Goal: Register for event/course

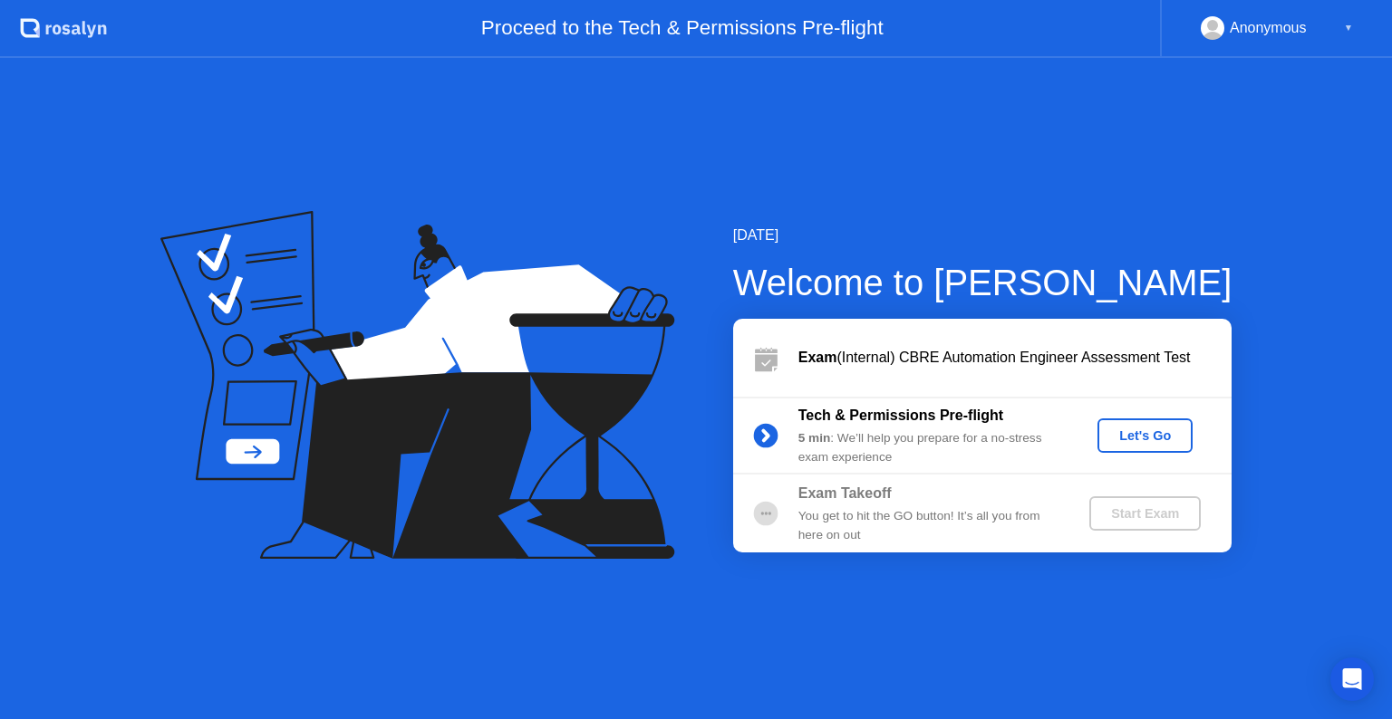
click at [1265, 33] on div "Anonymous" at bounding box center [1267, 28] width 77 height 24
click at [1349, 25] on div "▼" at bounding box center [1348, 28] width 9 height 24
click at [1142, 431] on div "Let's Go" at bounding box center [1144, 436] width 81 height 14
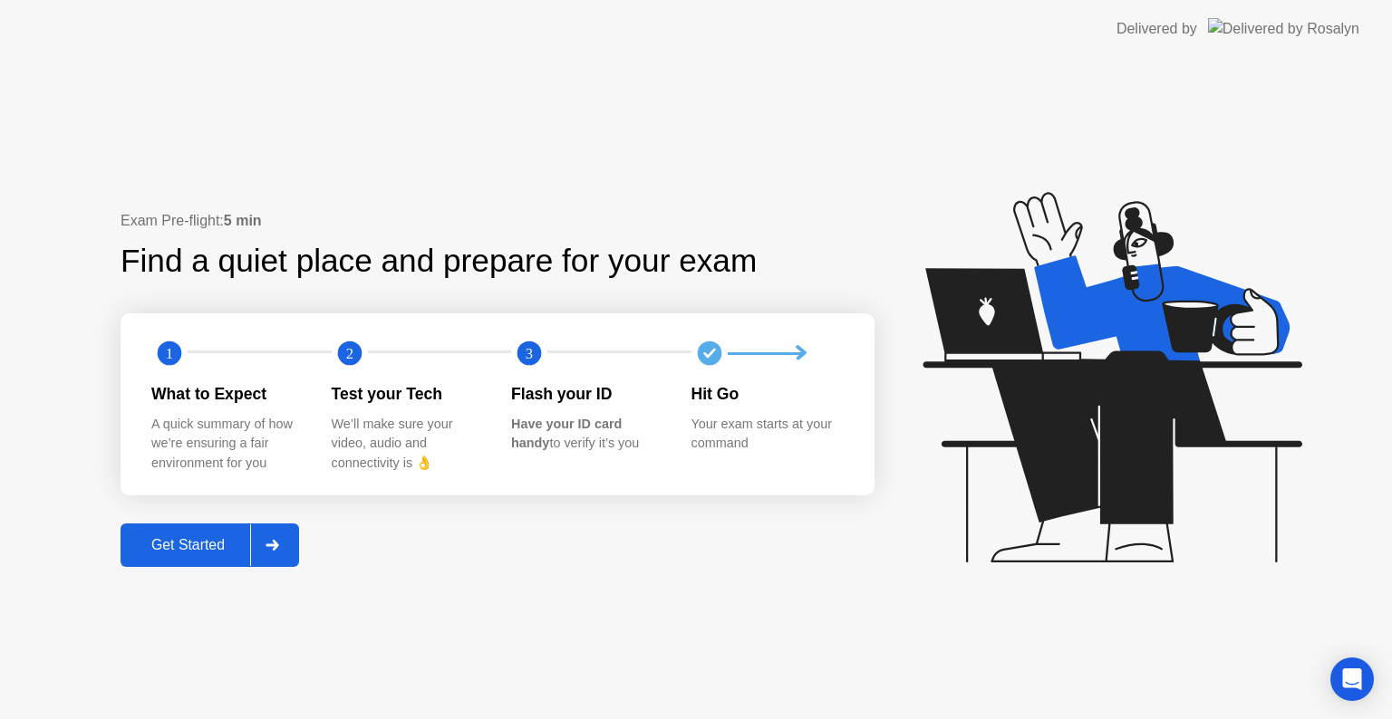
click at [163, 554] on div "Get Started" at bounding box center [188, 545] width 124 height 16
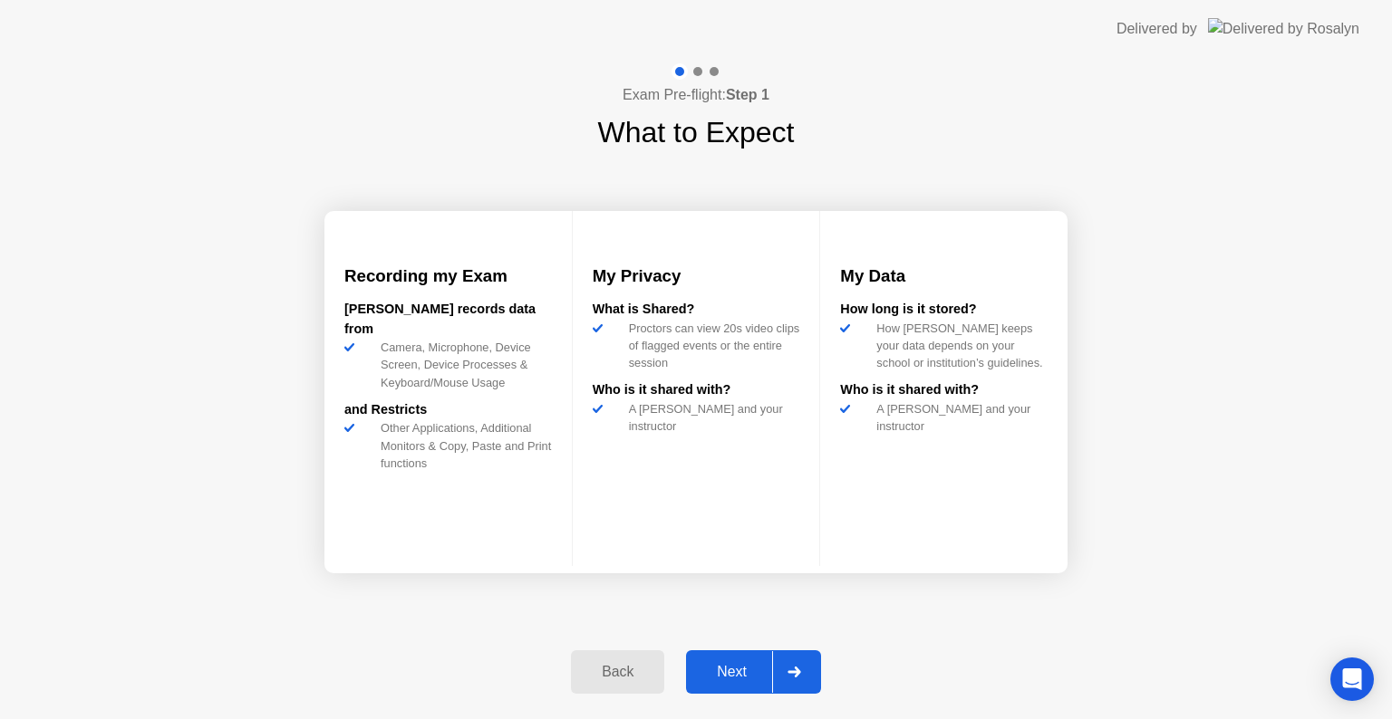
click at [717, 674] on div "Next" at bounding box center [731, 672] width 81 height 16
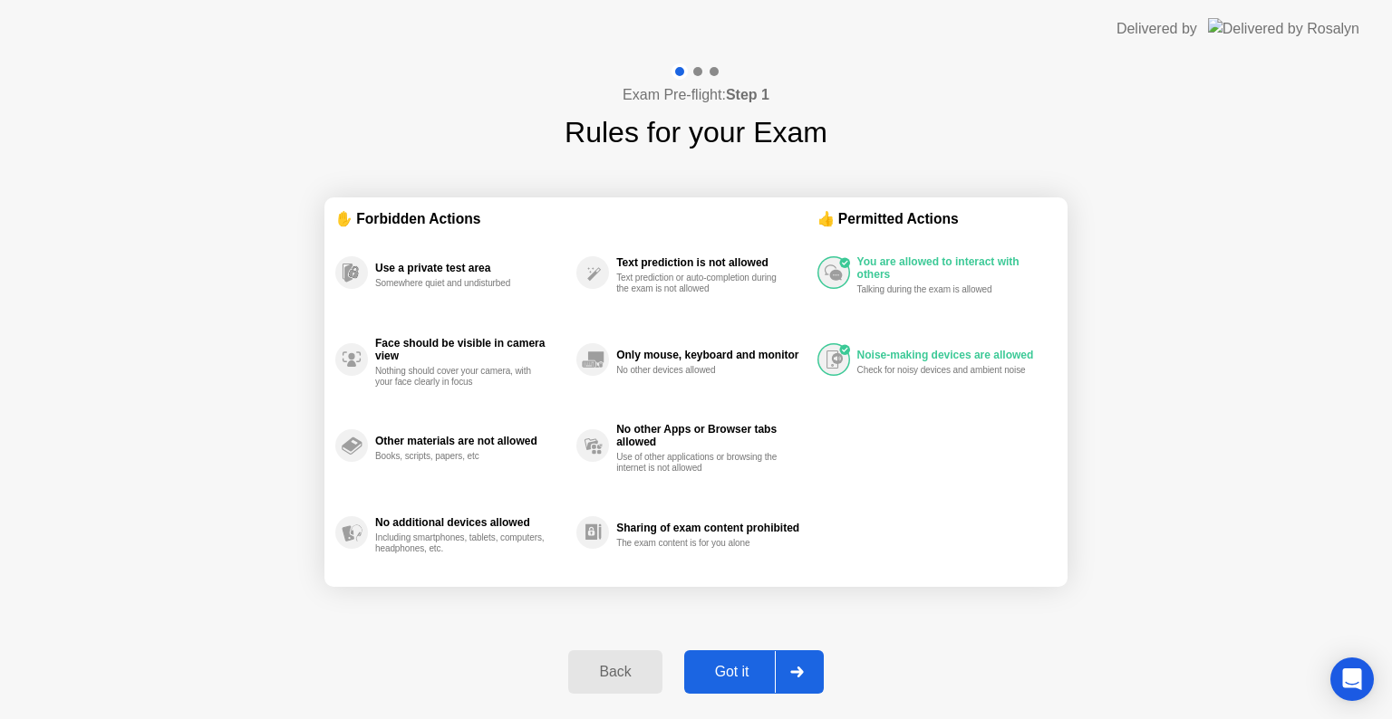
click at [751, 660] on button "Got it" at bounding box center [754, 672] width 140 height 43
select select "**********"
select select "*******"
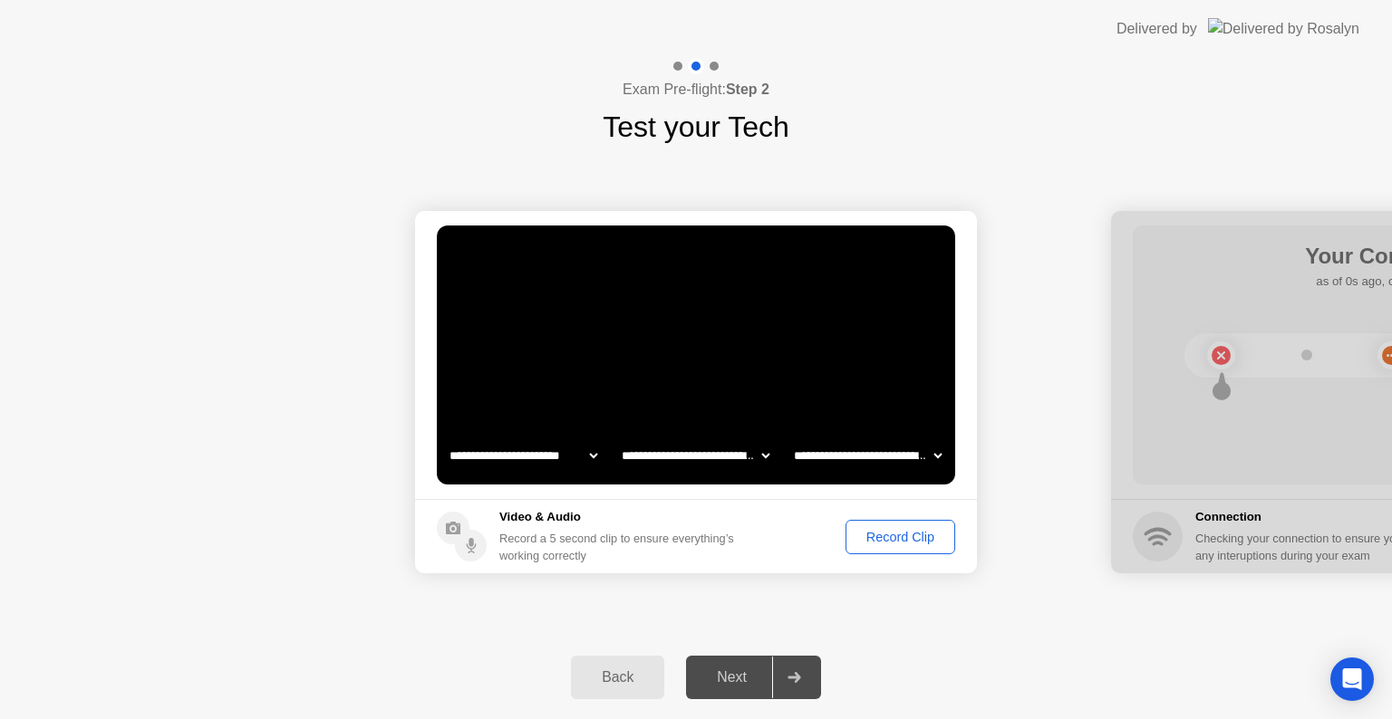
click at [895, 538] on div "Record Clip" at bounding box center [900, 537] width 97 height 14
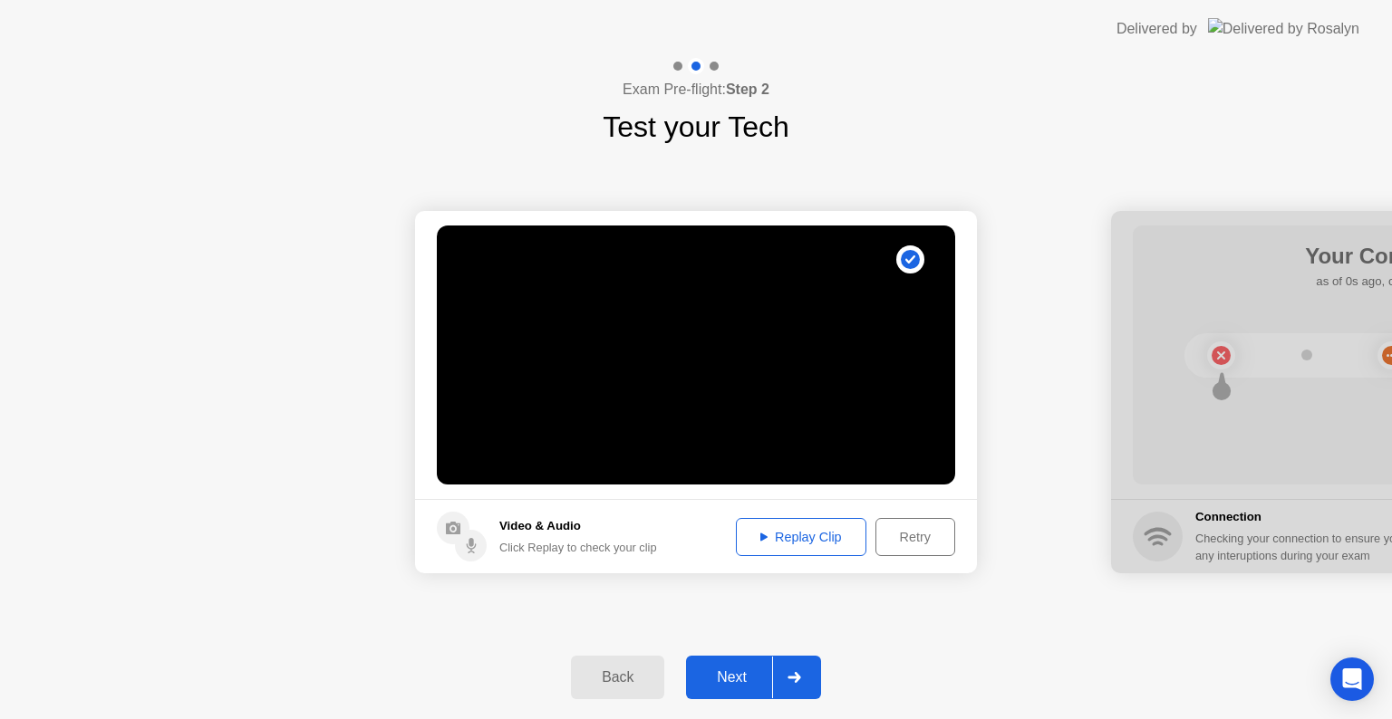
click at [778, 545] on div "Replay Clip" at bounding box center [801, 537] width 118 height 14
click at [732, 683] on div "Next" at bounding box center [731, 678] width 81 height 16
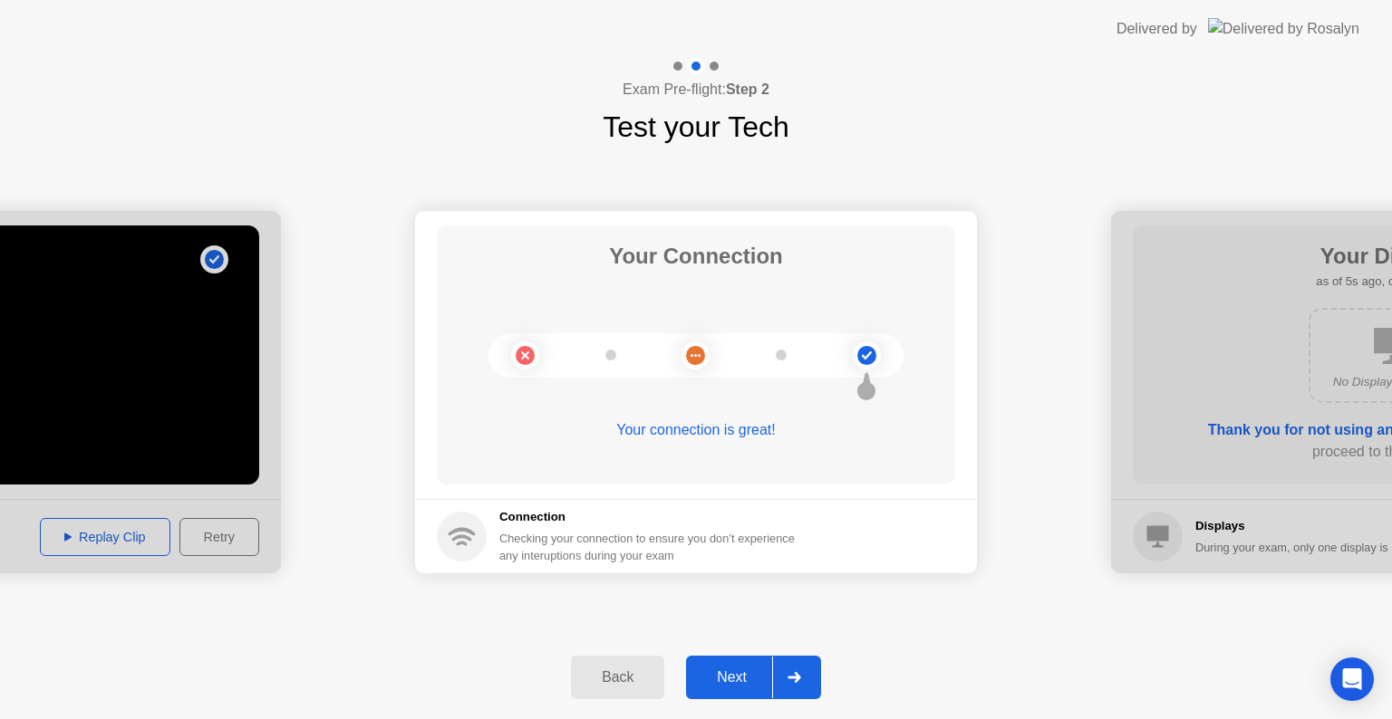
click at [727, 671] on div "Next" at bounding box center [731, 678] width 81 height 16
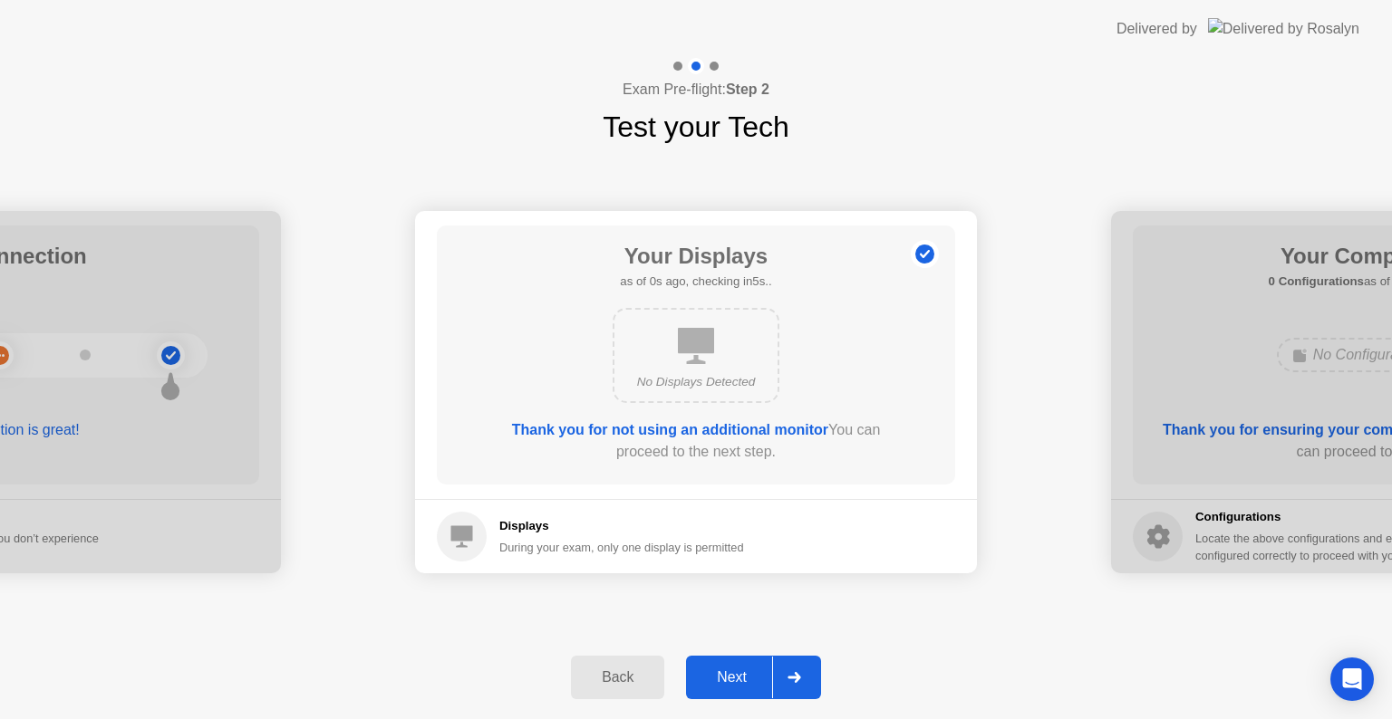
click at [740, 679] on div "Next" at bounding box center [731, 678] width 81 height 16
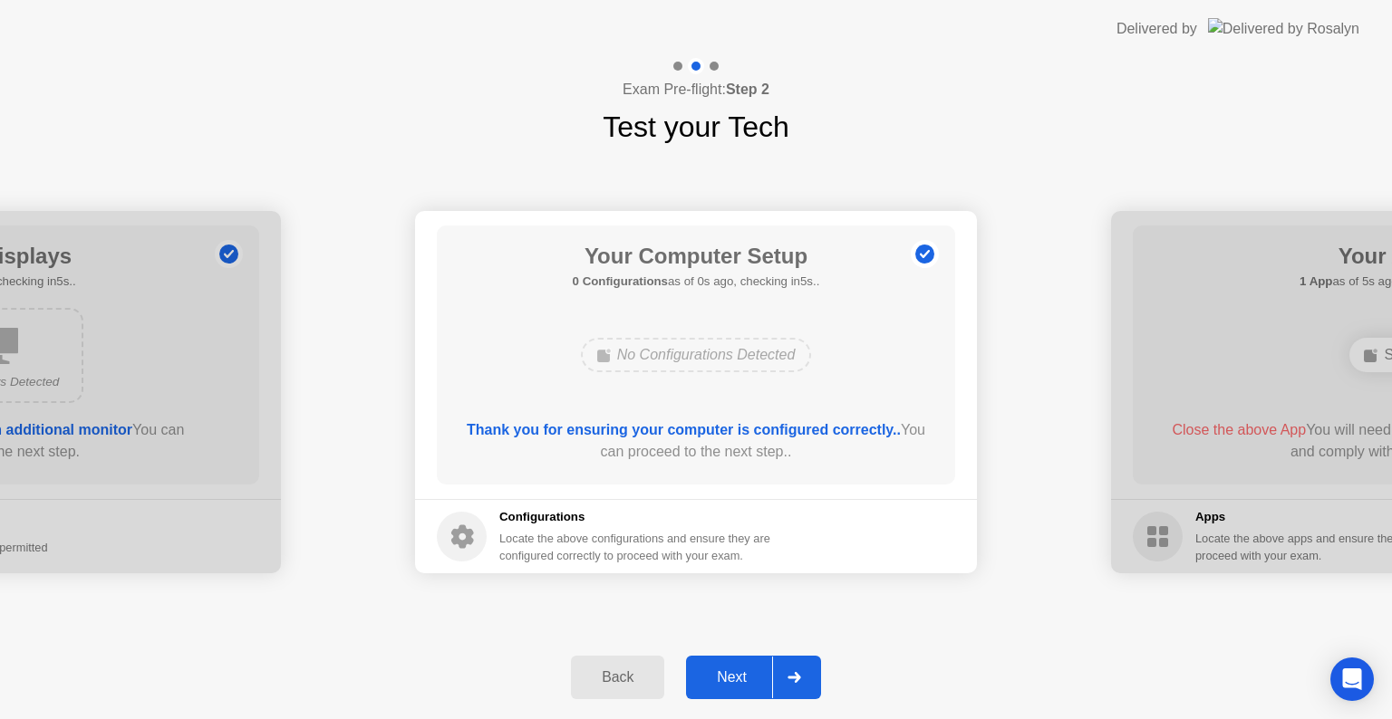
click at [740, 678] on div "Next" at bounding box center [731, 678] width 81 height 16
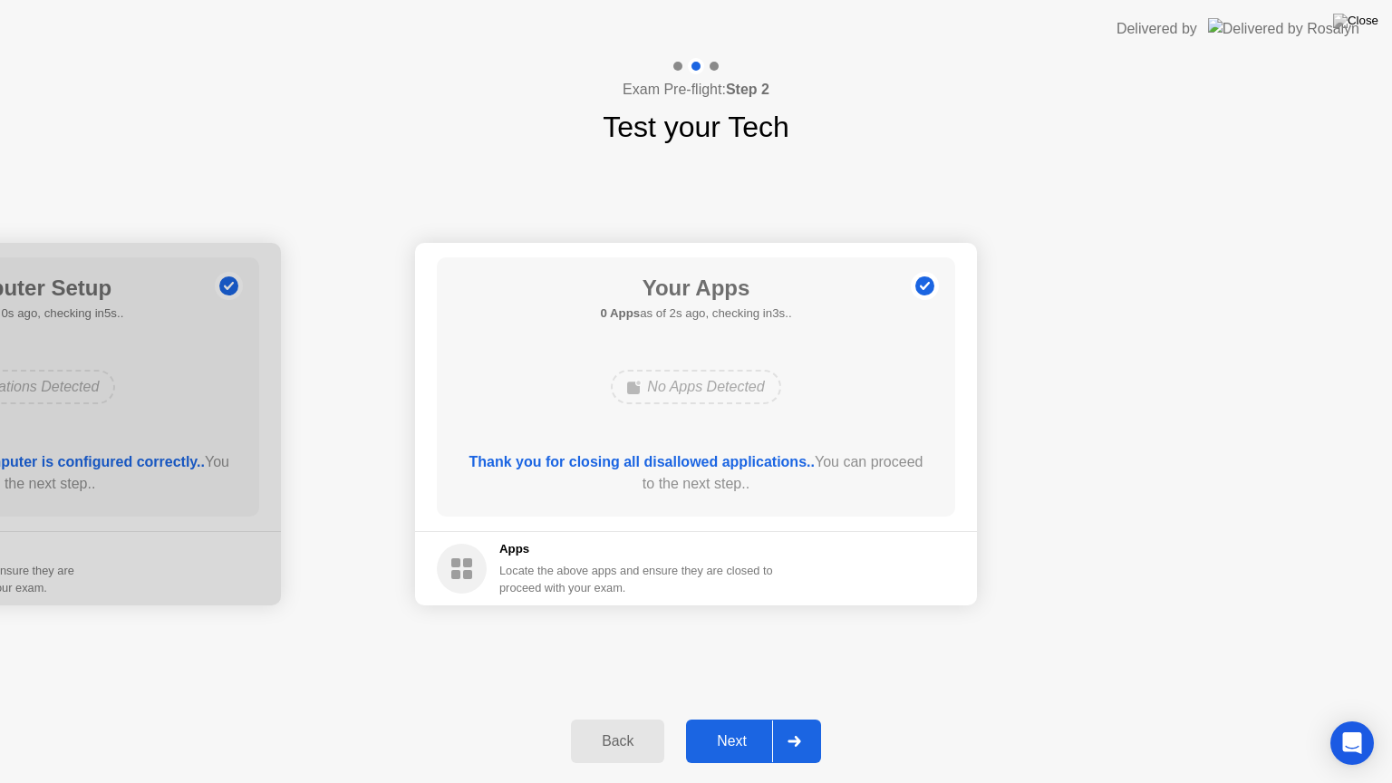
click at [718, 718] on div "Next" at bounding box center [731, 741] width 81 height 16
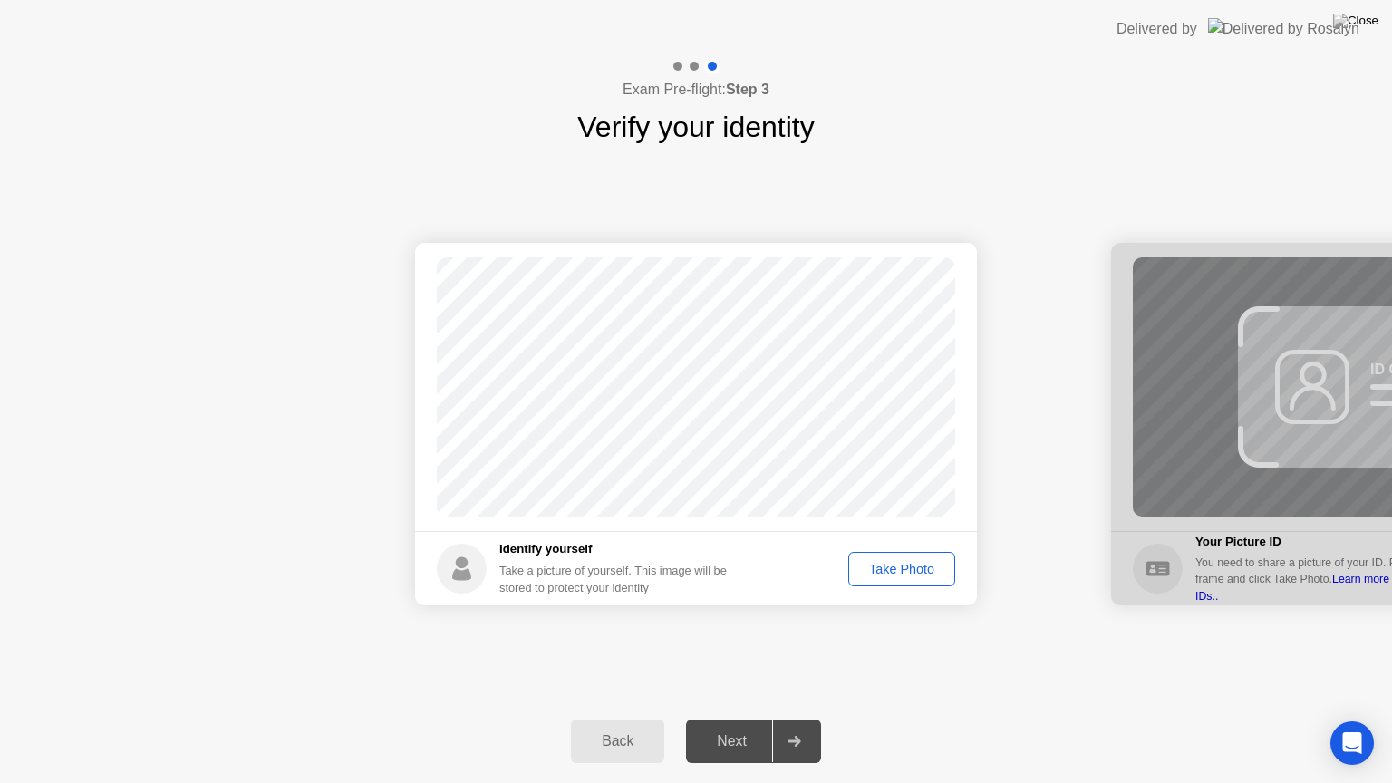
click at [901, 573] on div "Take Photo" at bounding box center [901, 569] width 94 height 14
click at [896, 568] on div "Retake" at bounding box center [913, 569] width 71 height 14
click at [896, 568] on div "Take Photo" at bounding box center [901, 569] width 94 height 14
click at [913, 576] on div "Retake" at bounding box center [913, 569] width 71 height 14
click at [913, 576] on div "Take Photo" at bounding box center [901, 569] width 94 height 14
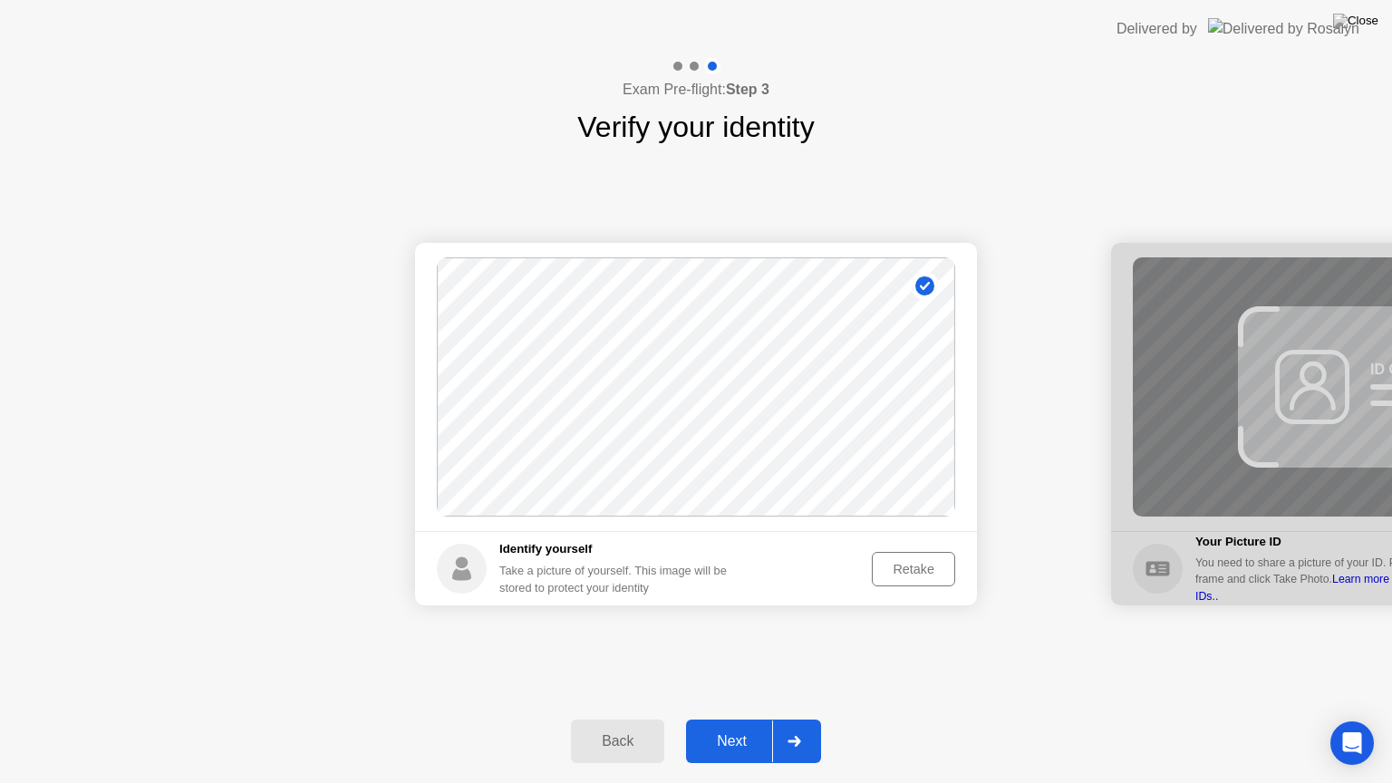
click at [747, 718] on div "Next" at bounding box center [731, 741] width 81 height 16
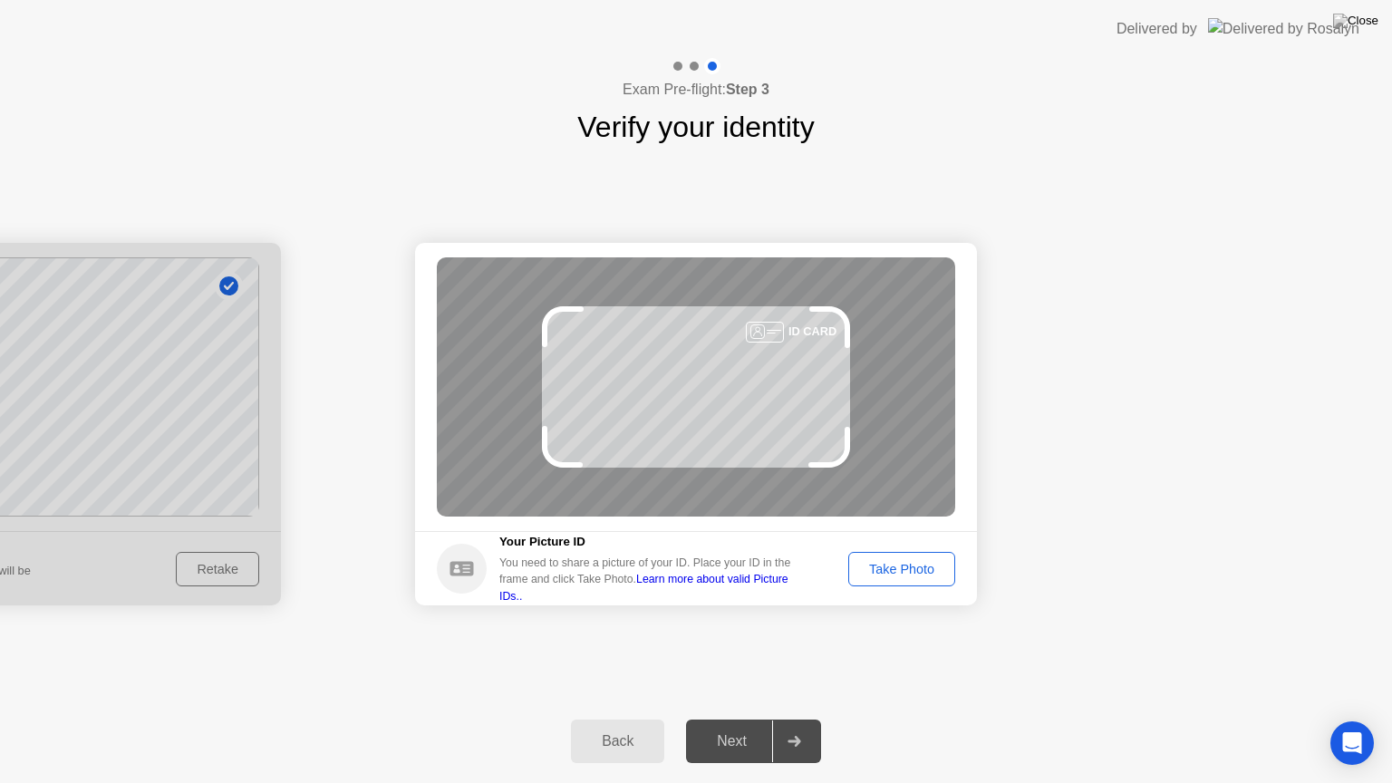
click at [913, 567] on div "Take Photo" at bounding box center [901, 569] width 94 height 14
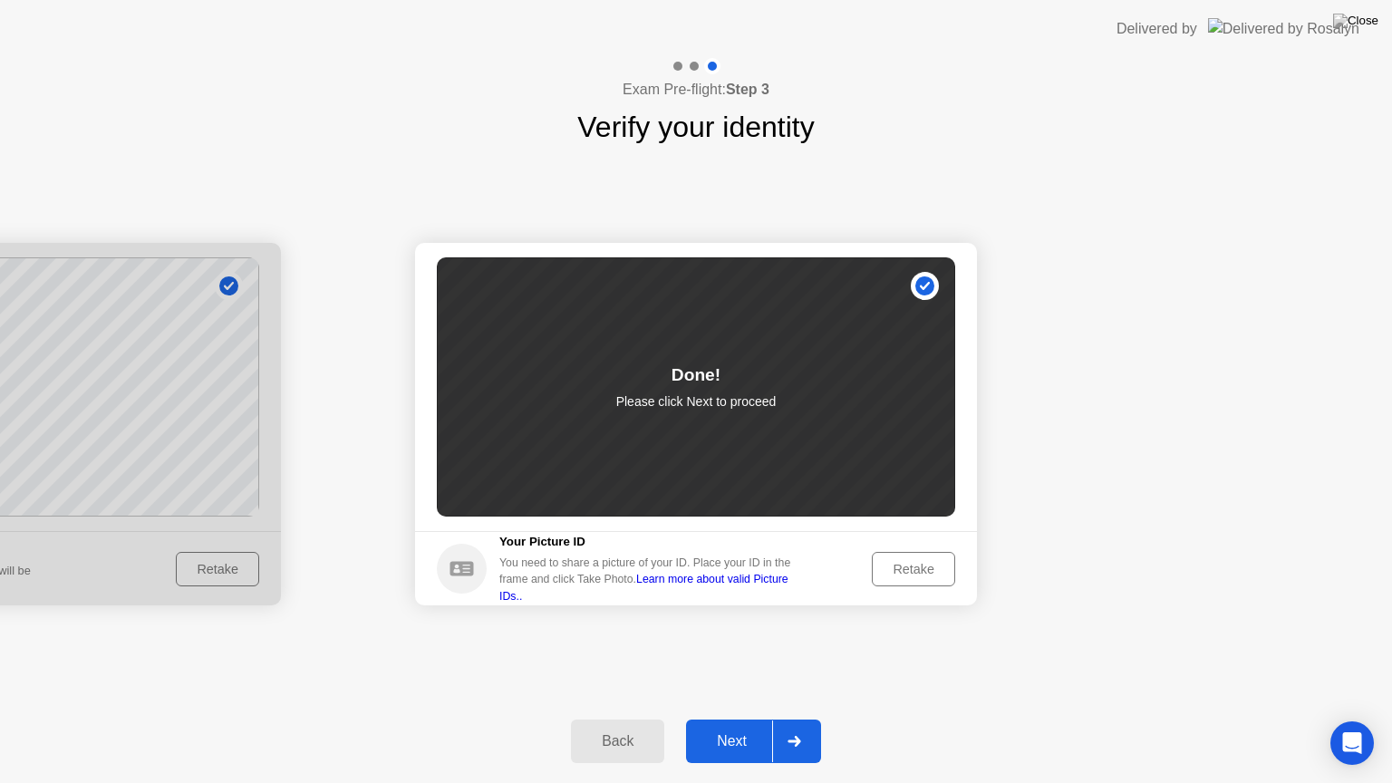
click at [730, 718] on div "Next" at bounding box center [731, 741] width 81 height 16
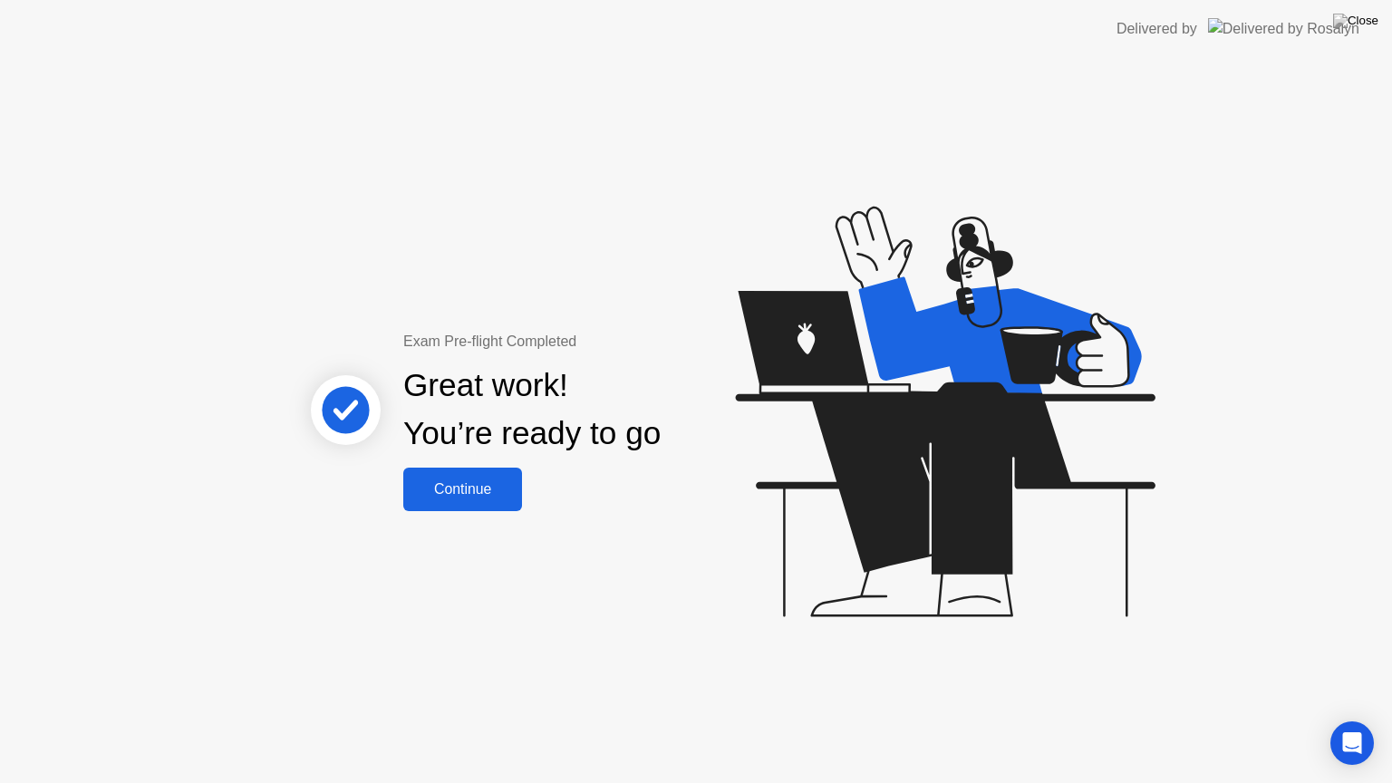
click at [493, 496] on div "Continue" at bounding box center [463, 489] width 108 height 16
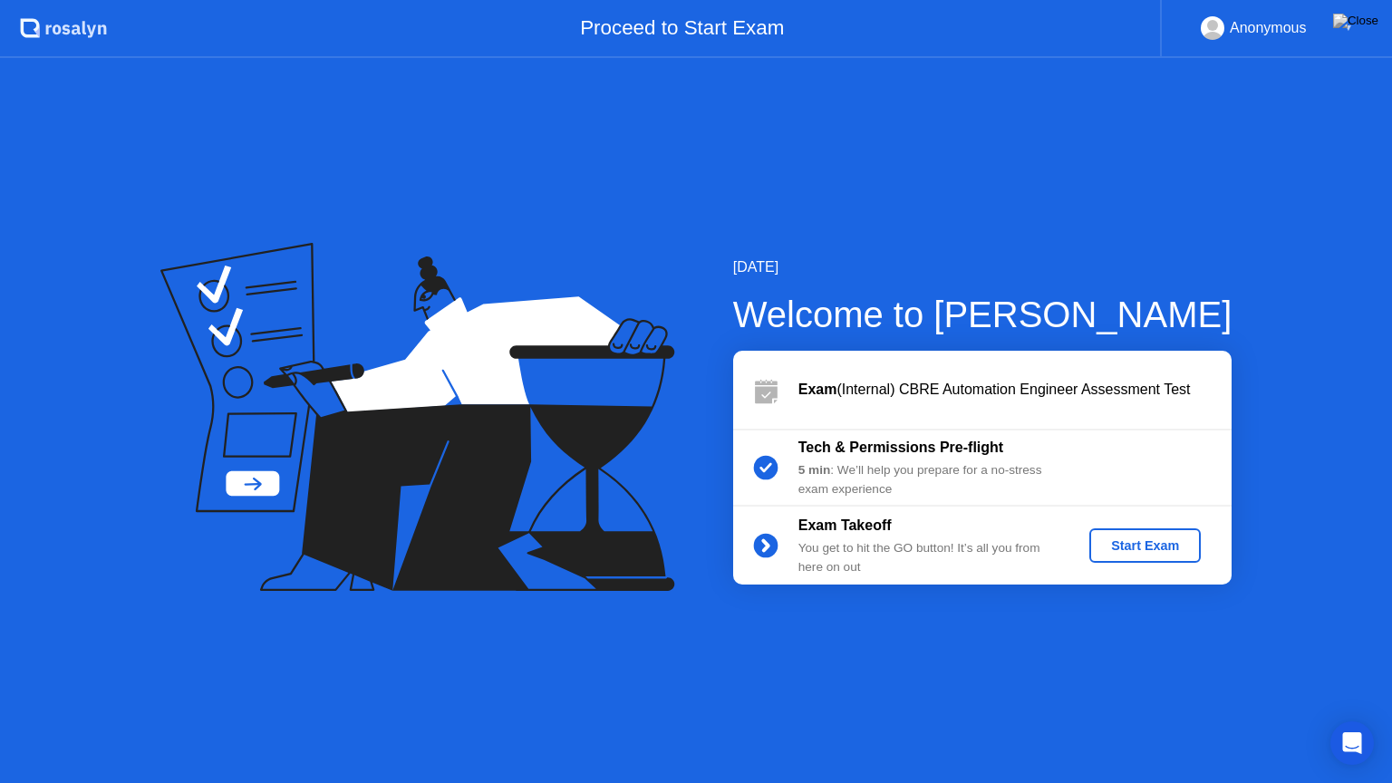
click at [1138, 550] on div "Start Exam" at bounding box center [1144, 545] width 97 height 14
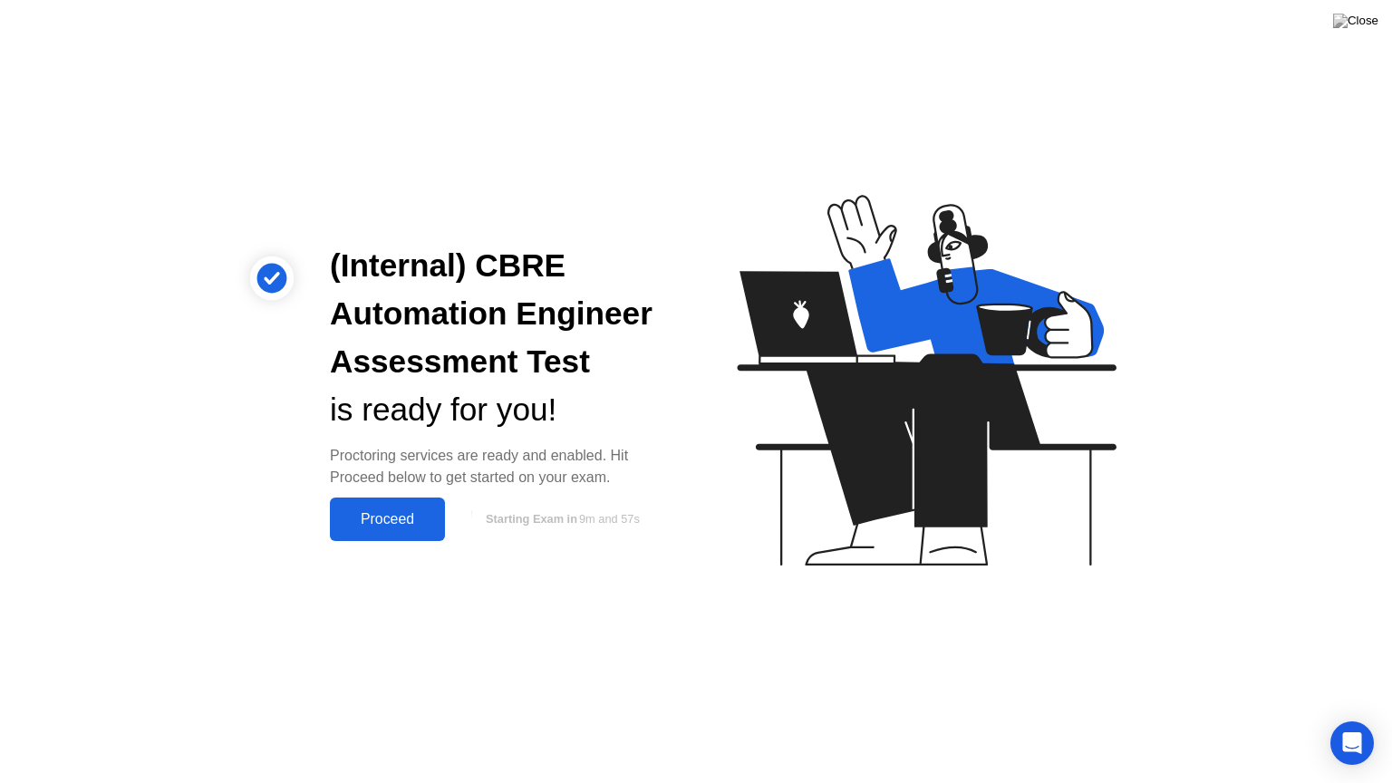
click at [381, 511] on div "Proceed" at bounding box center [387, 519] width 104 height 16
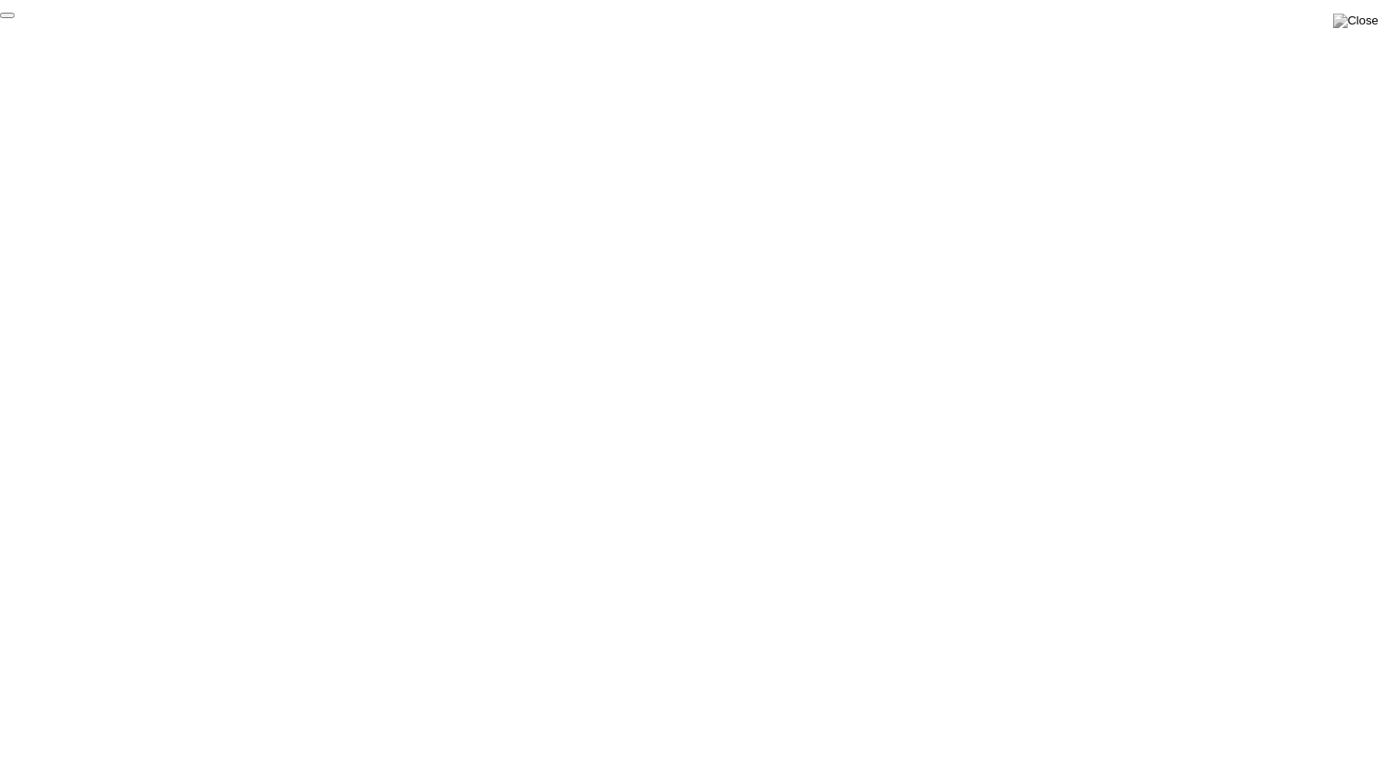
click div "End Proctoring Session"
